Goal: Task Accomplishment & Management: Manage account settings

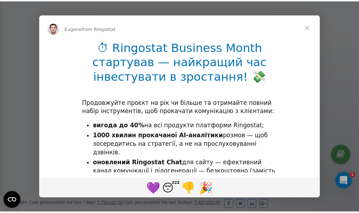
scroll to position [214, 0]
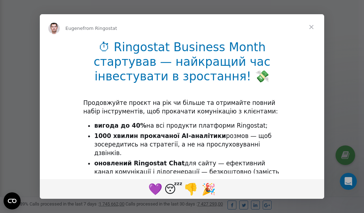
click at [312, 27] on span "Close" at bounding box center [312, 27] width 26 height 26
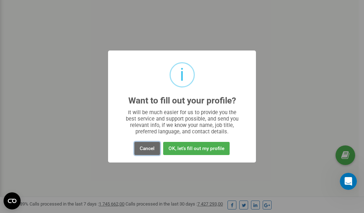
click at [151, 147] on button "Cancel" at bounding box center [148, 148] width 26 height 13
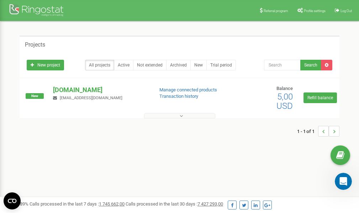
scroll to position [0, 0]
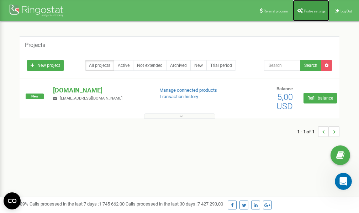
click at [306, 11] on span "Profile settings" at bounding box center [315, 11] width 22 height 4
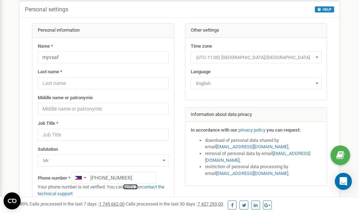
click at [134, 187] on link "verify it" at bounding box center [130, 186] width 15 height 5
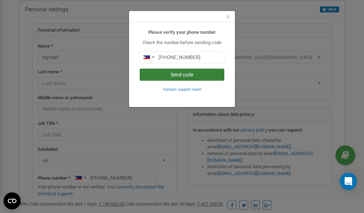
click at [172, 73] on button "Send code" at bounding box center [182, 75] width 85 height 12
